Goal: Find specific page/section: Find specific page/section

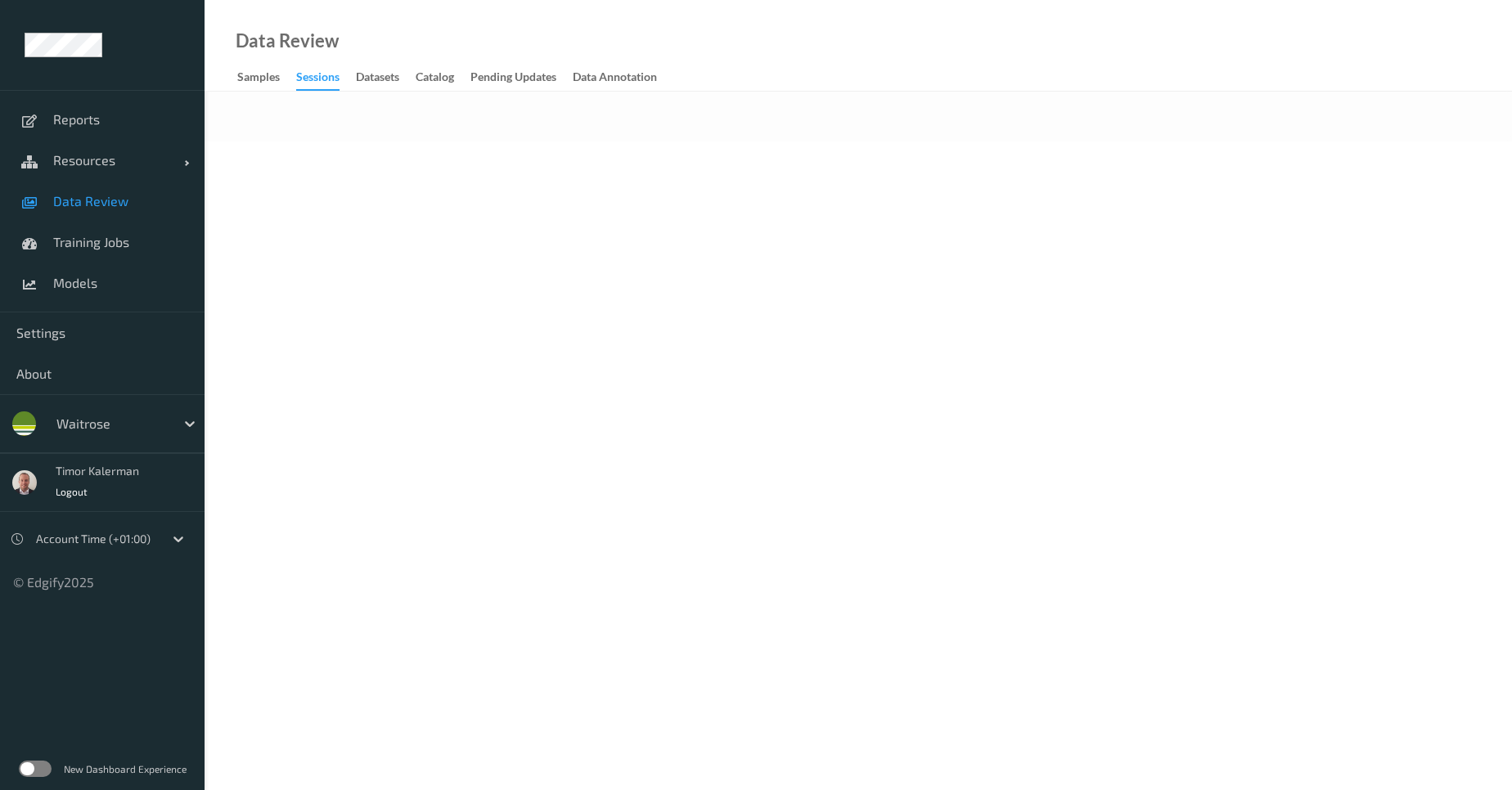
click at [619, 180] on body "Reports Resources Devices Clusters Sites Data Review Training Jobs Models Setti…" at bounding box center [756, 395] width 1512 height 790
click at [369, 84] on div "Datasets" at bounding box center [378, 79] width 43 height 21
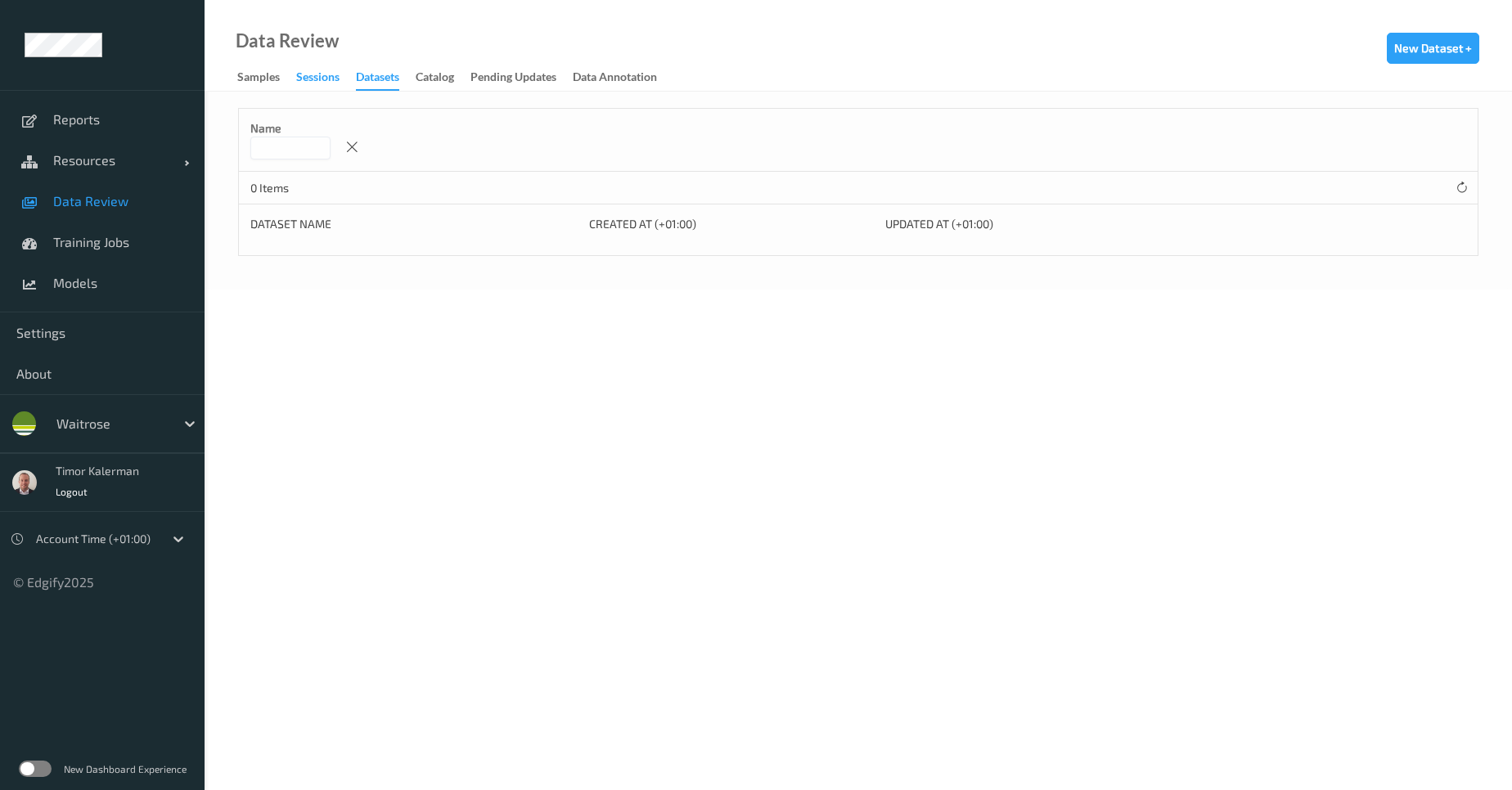
click at [319, 80] on div "Sessions" at bounding box center [317, 79] width 43 height 21
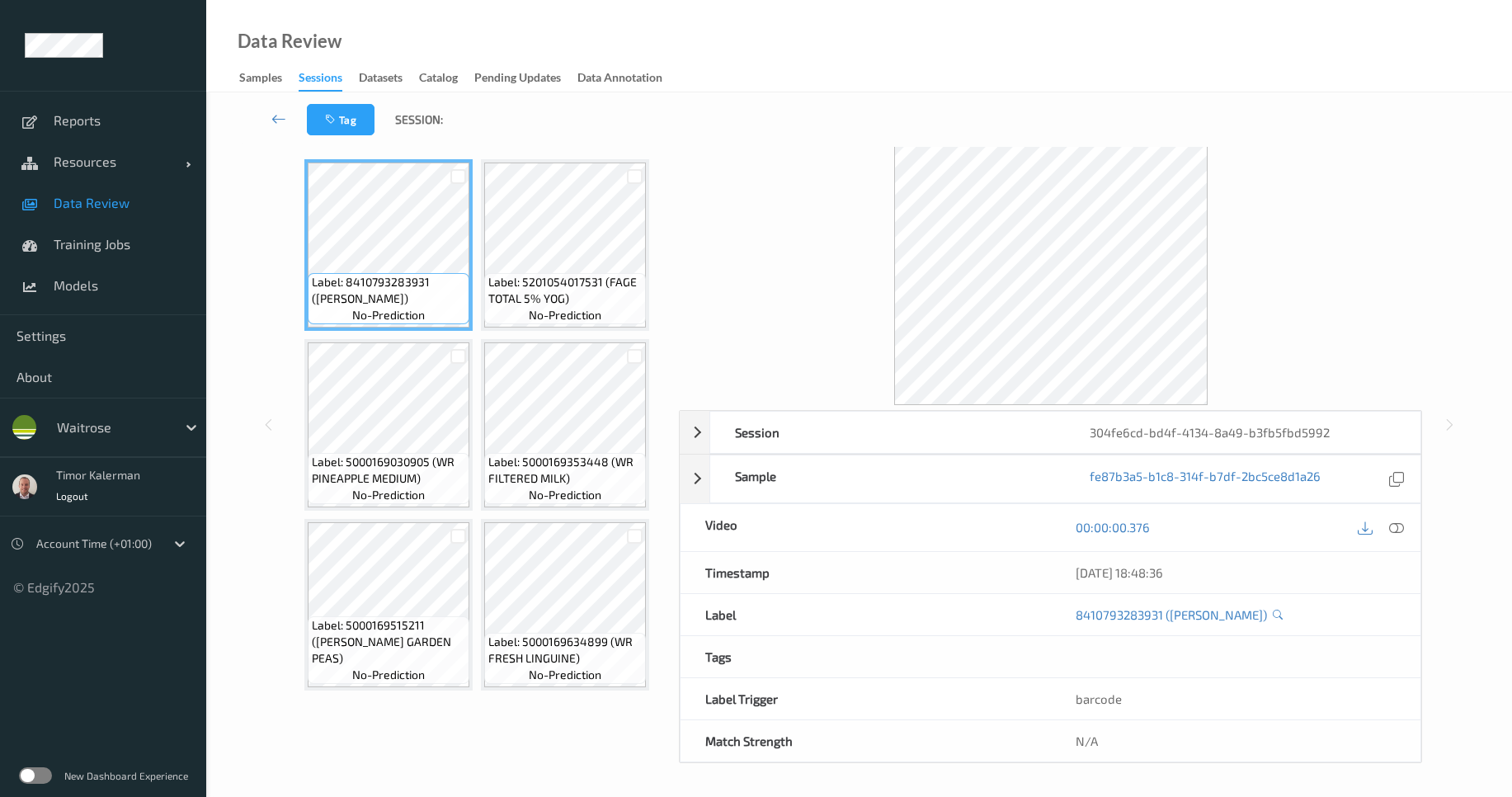
click at [1409, 533] on div "00:00:00.376" at bounding box center [1235, 528] width 369 height 47
click at [1408, 532] on div at bounding box center [1381, 527] width 53 height 22
click at [1403, 530] on icon at bounding box center [1396, 527] width 15 height 15
